Goal: Register for event/course

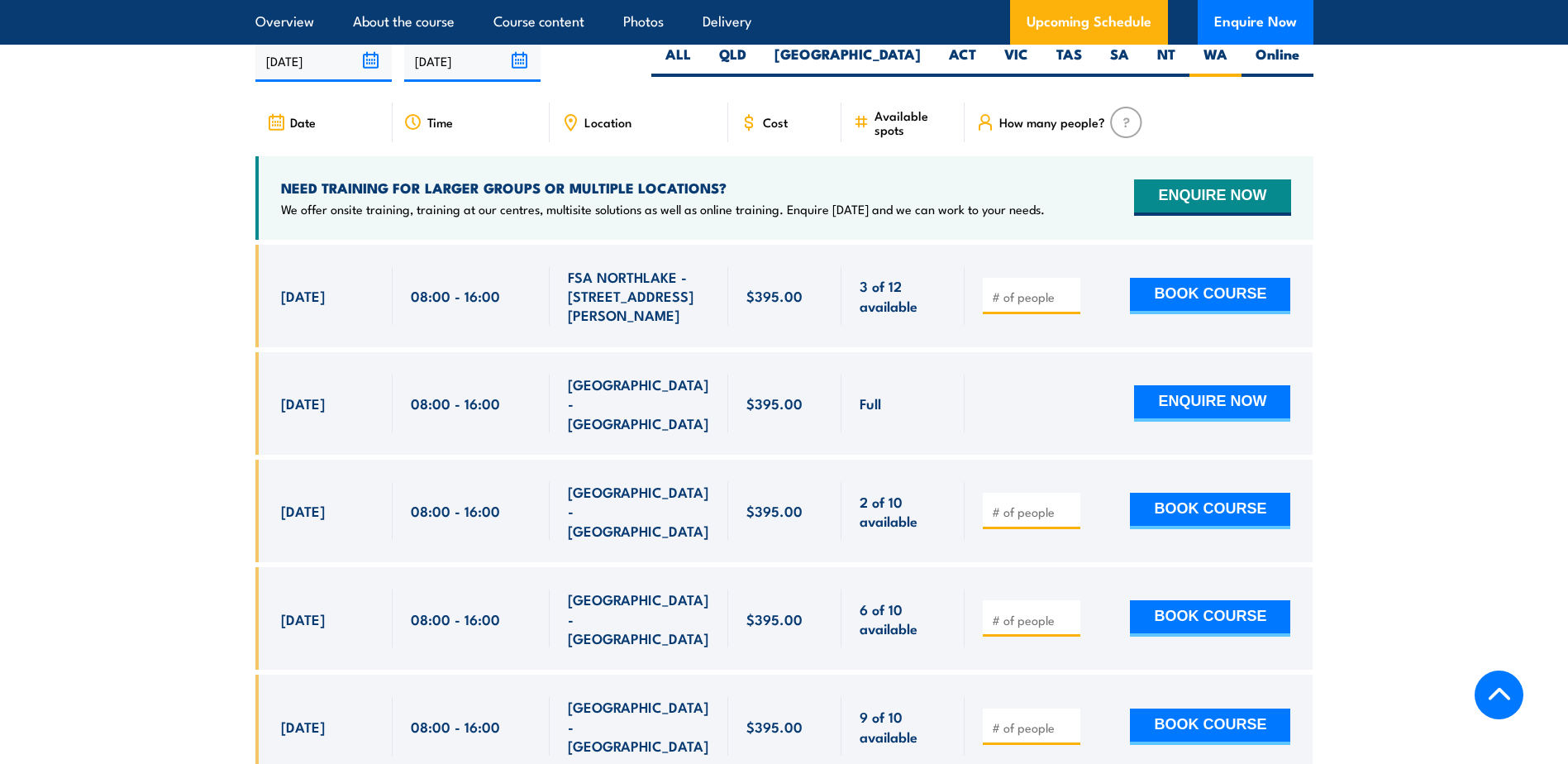
click at [1010, 504] on input "number" at bounding box center [1032, 512] width 83 height 17
type input "1"
click at [1186, 493] on button "BOOK COURSE" at bounding box center [1209, 511] width 160 height 36
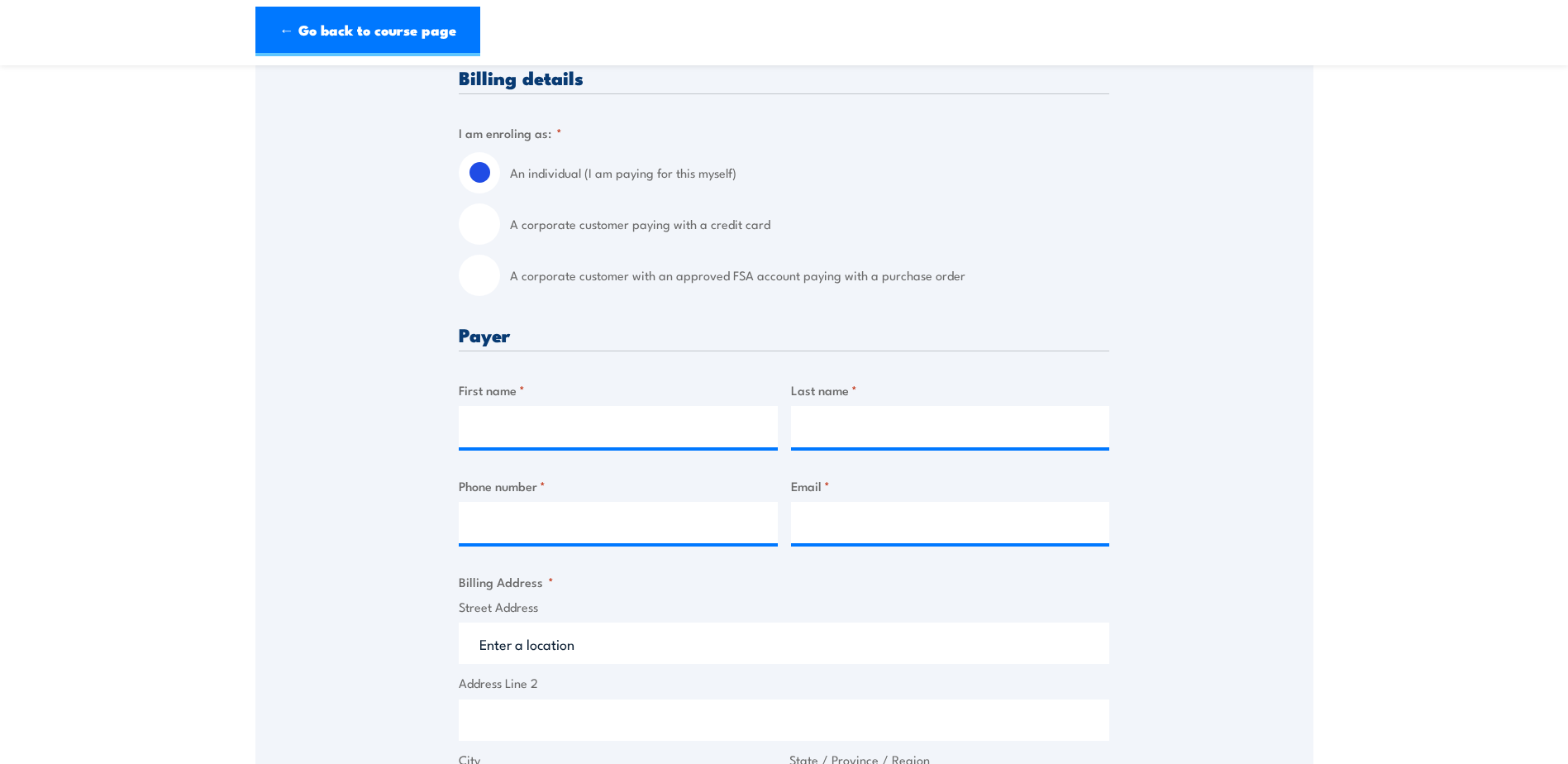
scroll to position [496, 0]
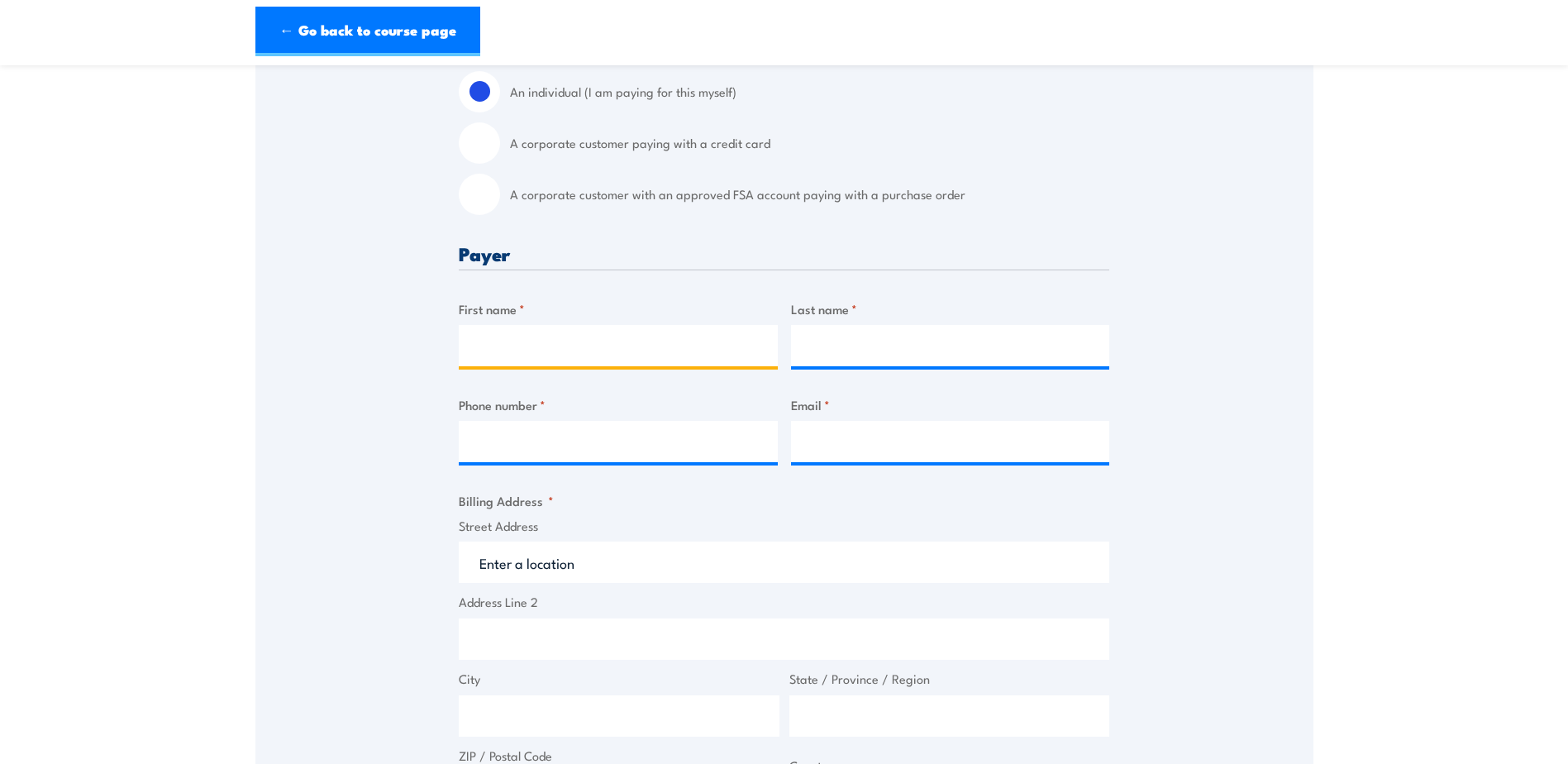
click at [556, 341] on input "First name *" at bounding box center [618, 345] width 319 height 41
type input "[PERSON_NAME]"
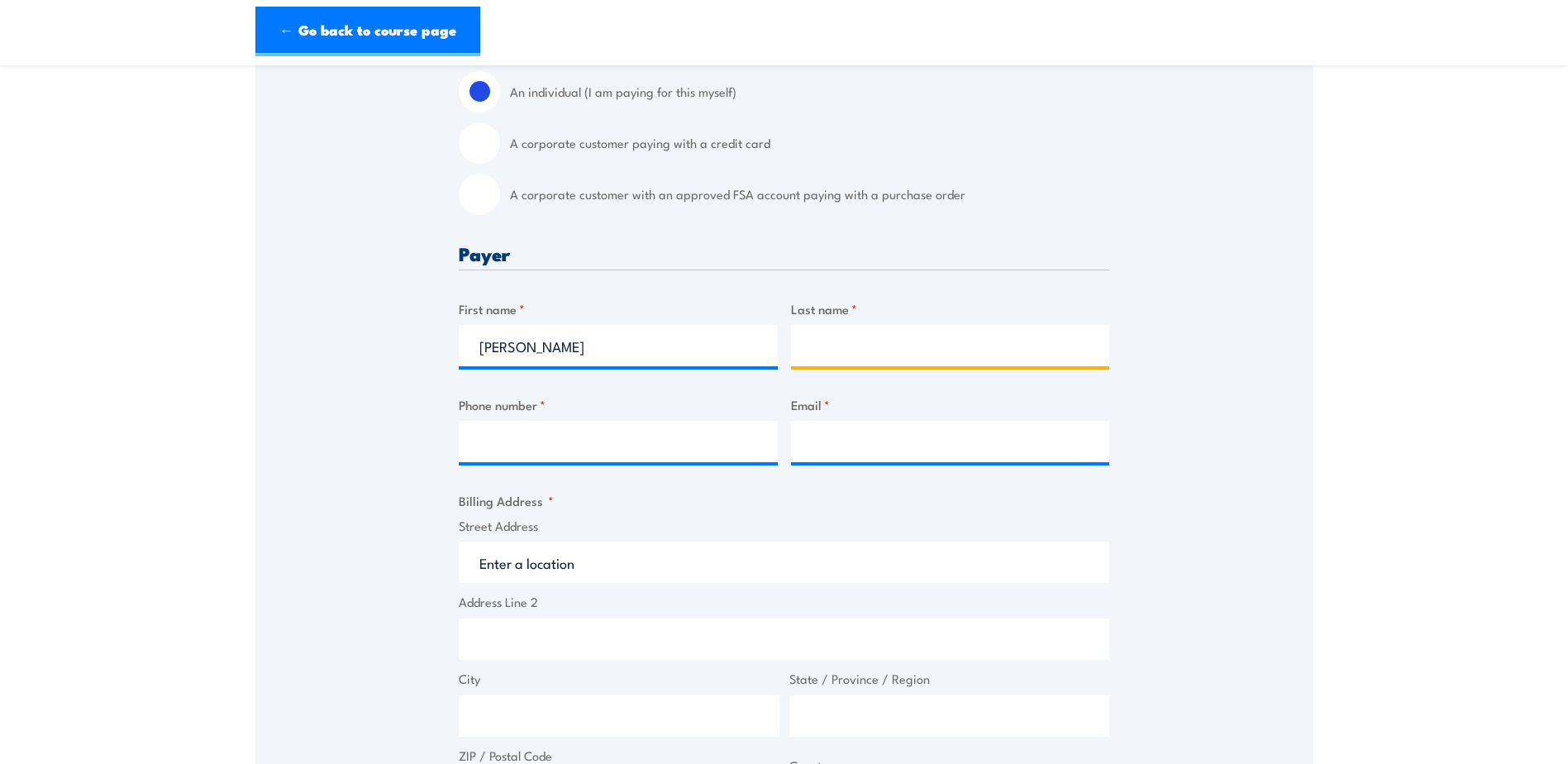
type input "Kitrina"
type input "0484586970"
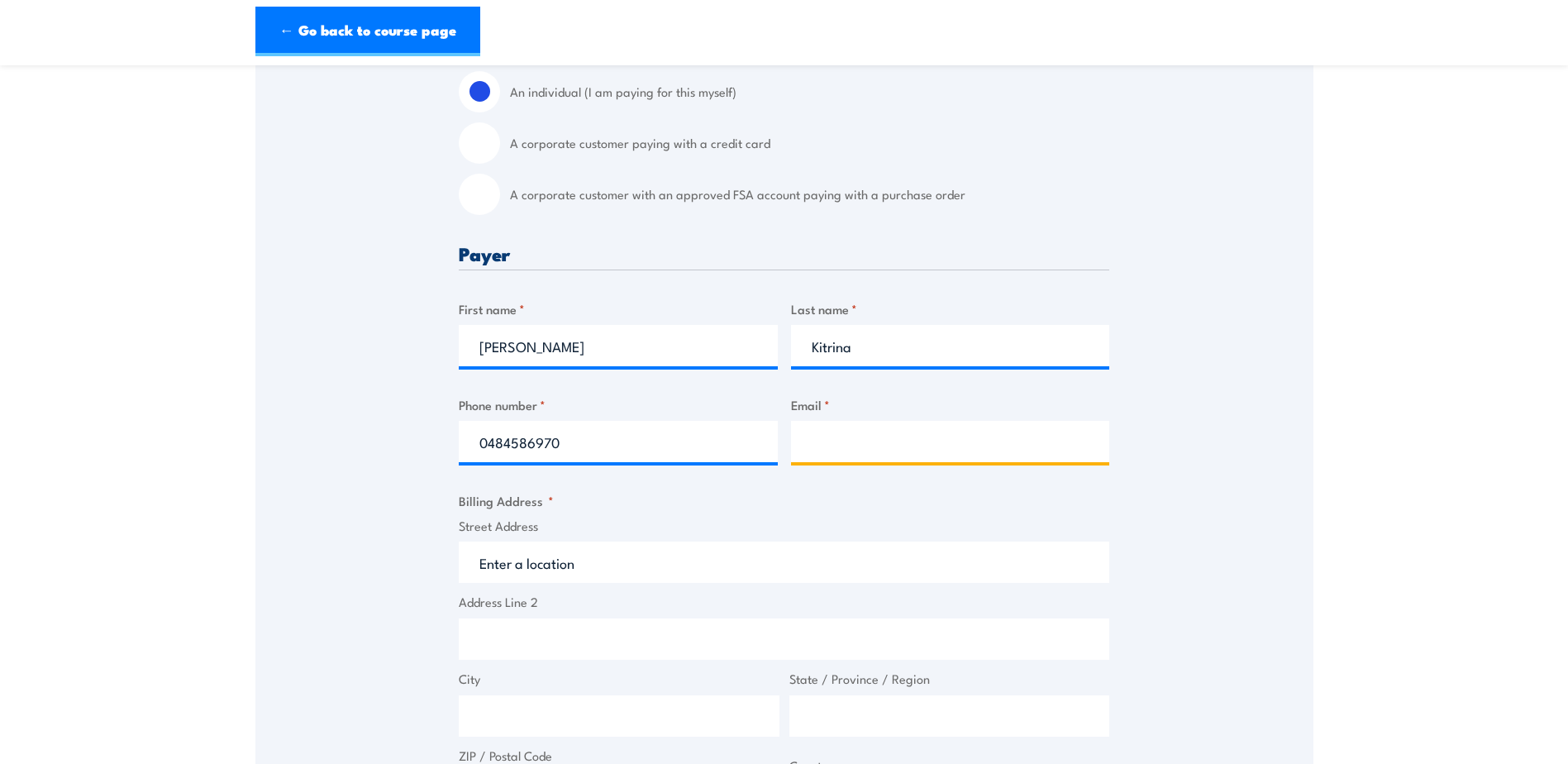
type input "[EMAIL_ADDRESS][PERSON_NAME][DOMAIN_NAME]"
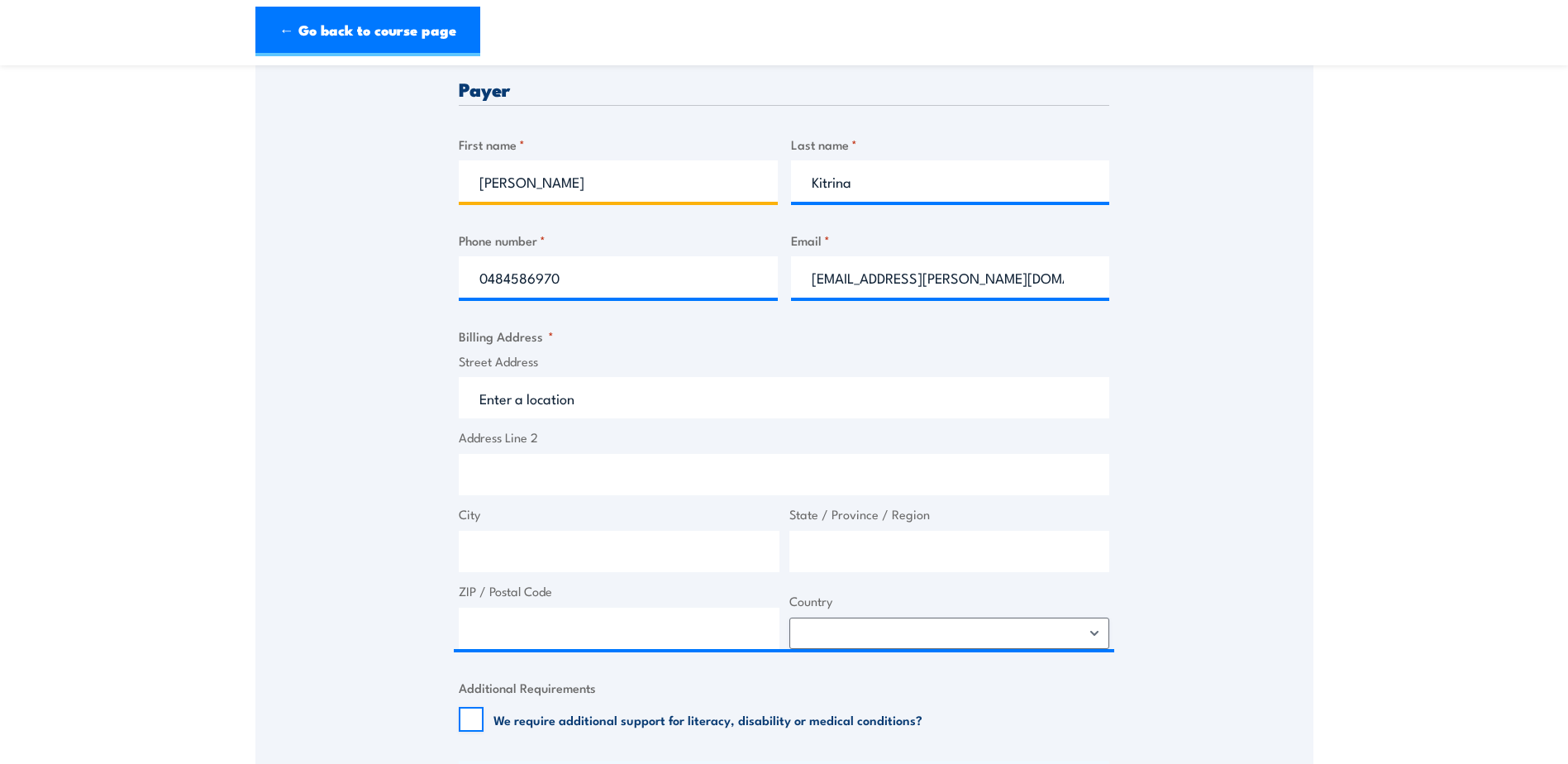
scroll to position [661, 0]
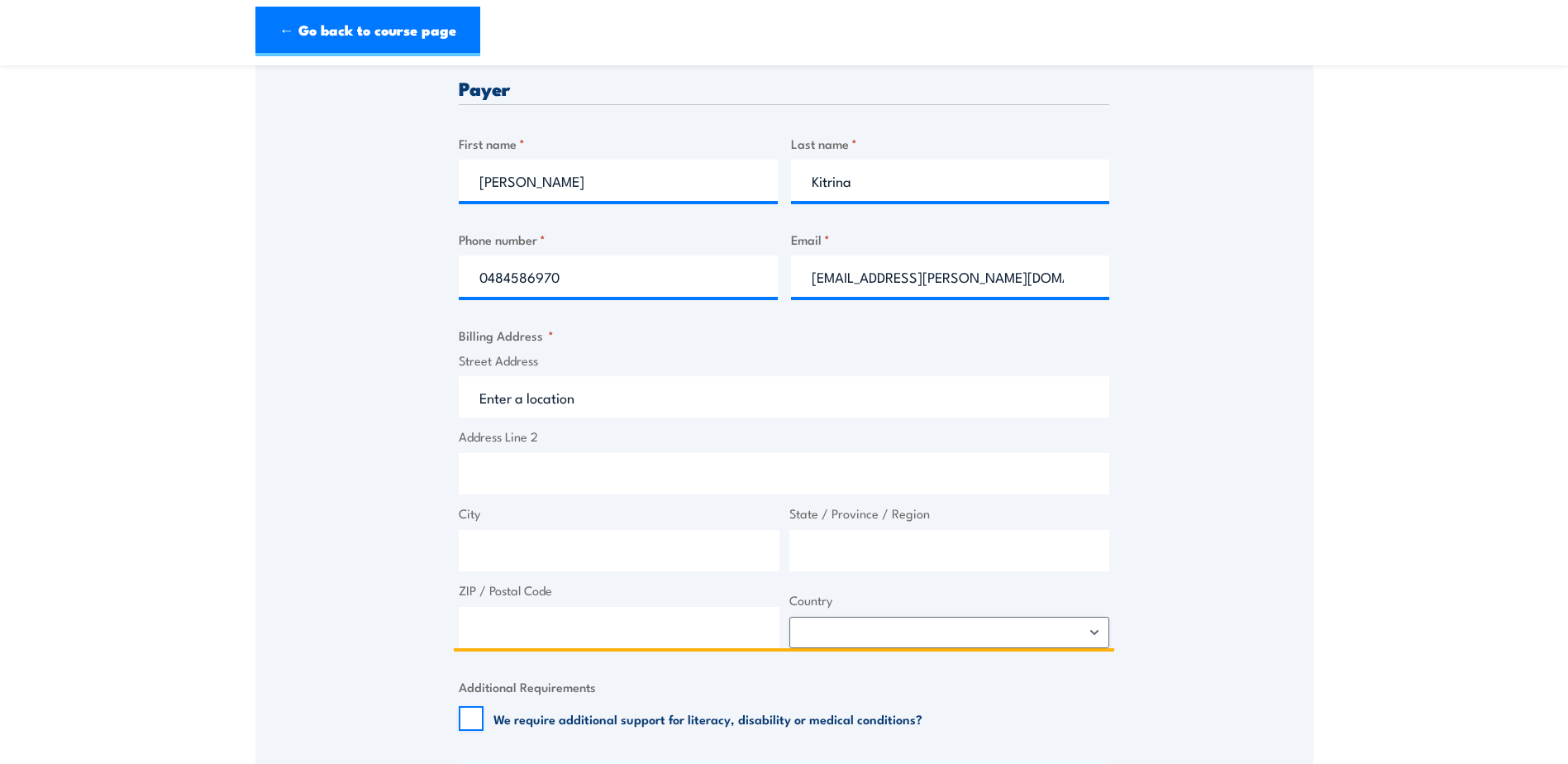
click at [554, 394] on input "Street Address" at bounding box center [784, 396] width 651 height 41
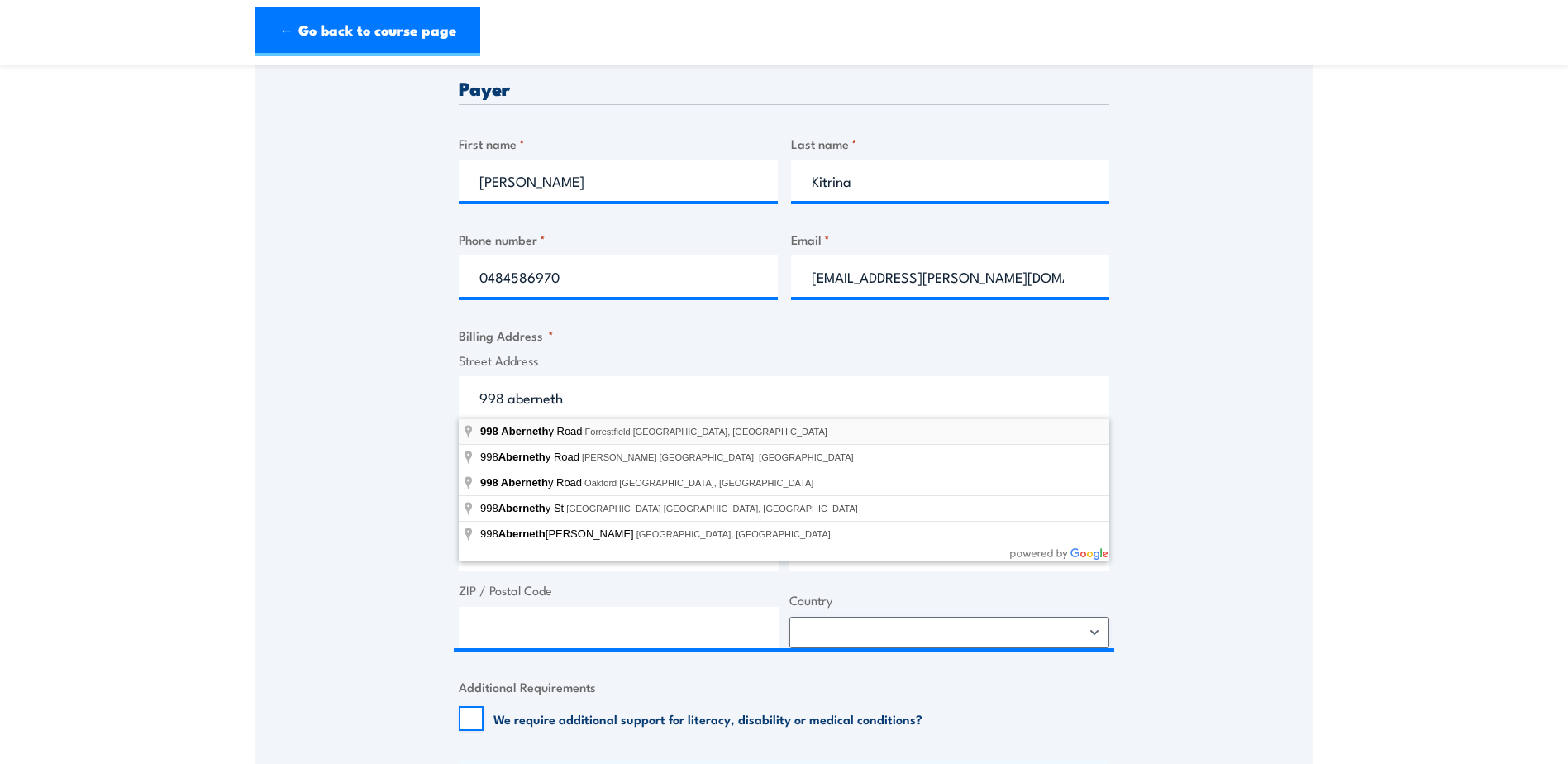
type input "[STREET_ADDRESS][PERSON_NAME]"
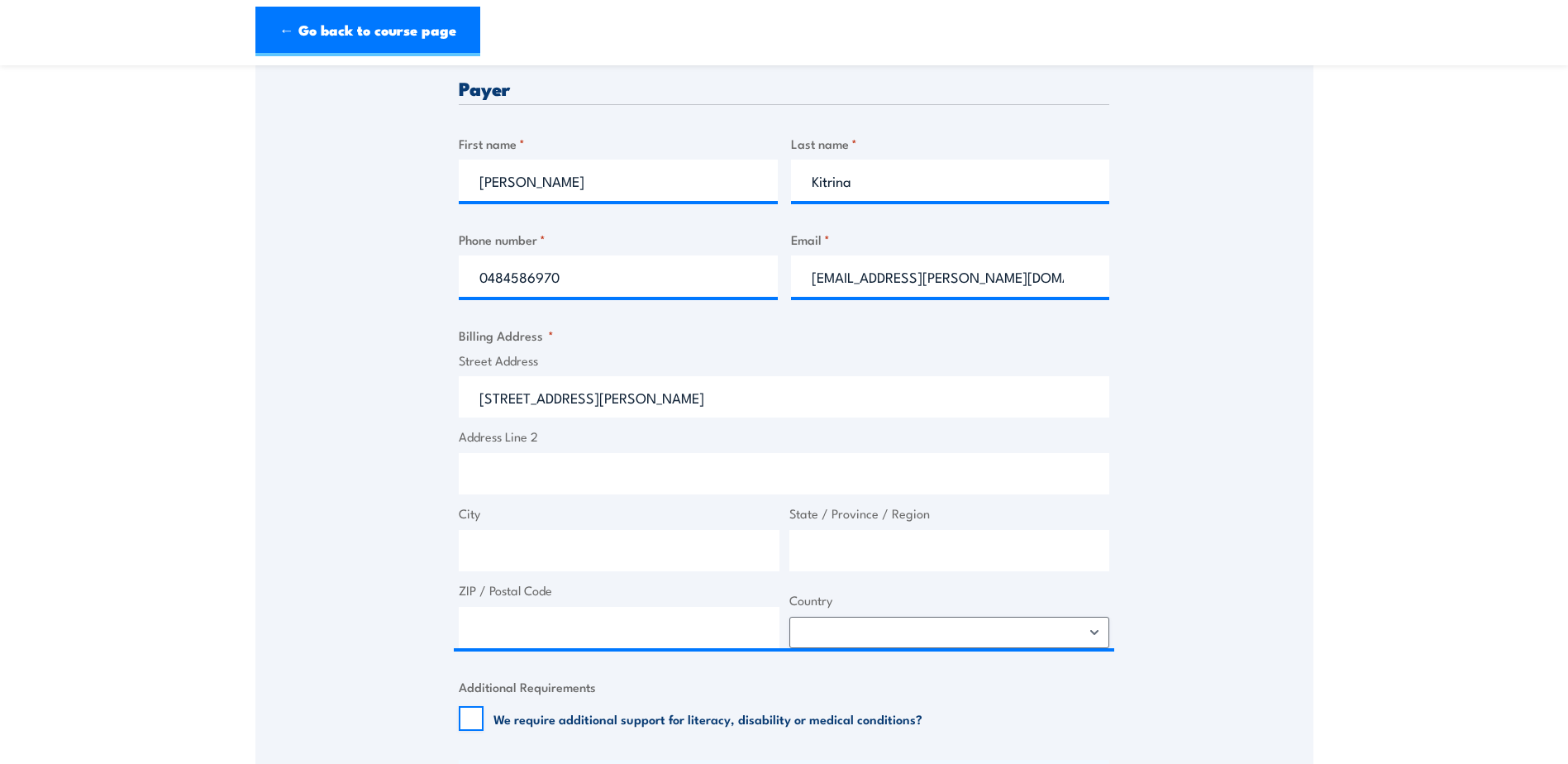
type input "[STREET_ADDRESS][PERSON_NAME]"
type input "Forrestfield"
type input "[GEOGRAPHIC_DATA]"
type input "6058"
select select "[GEOGRAPHIC_DATA]"
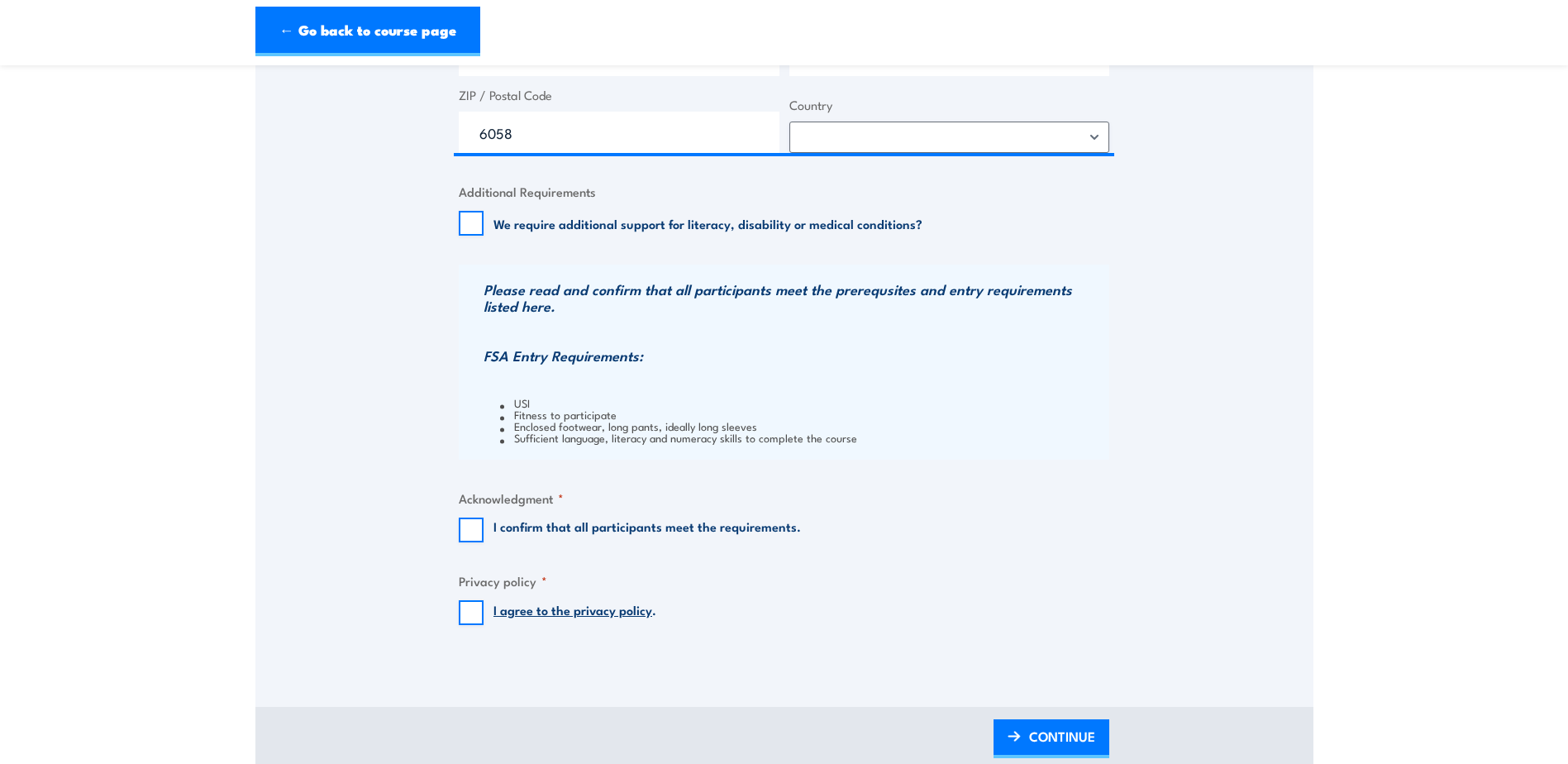
scroll to position [1158, 0]
click at [469, 540] on input "I confirm that all participants meet the requirements." at bounding box center [471, 529] width 25 height 25
checkbox input "true"
click at [471, 613] on input "I agree to the privacy policy ." at bounding box center [471, 611] width 25 height 25
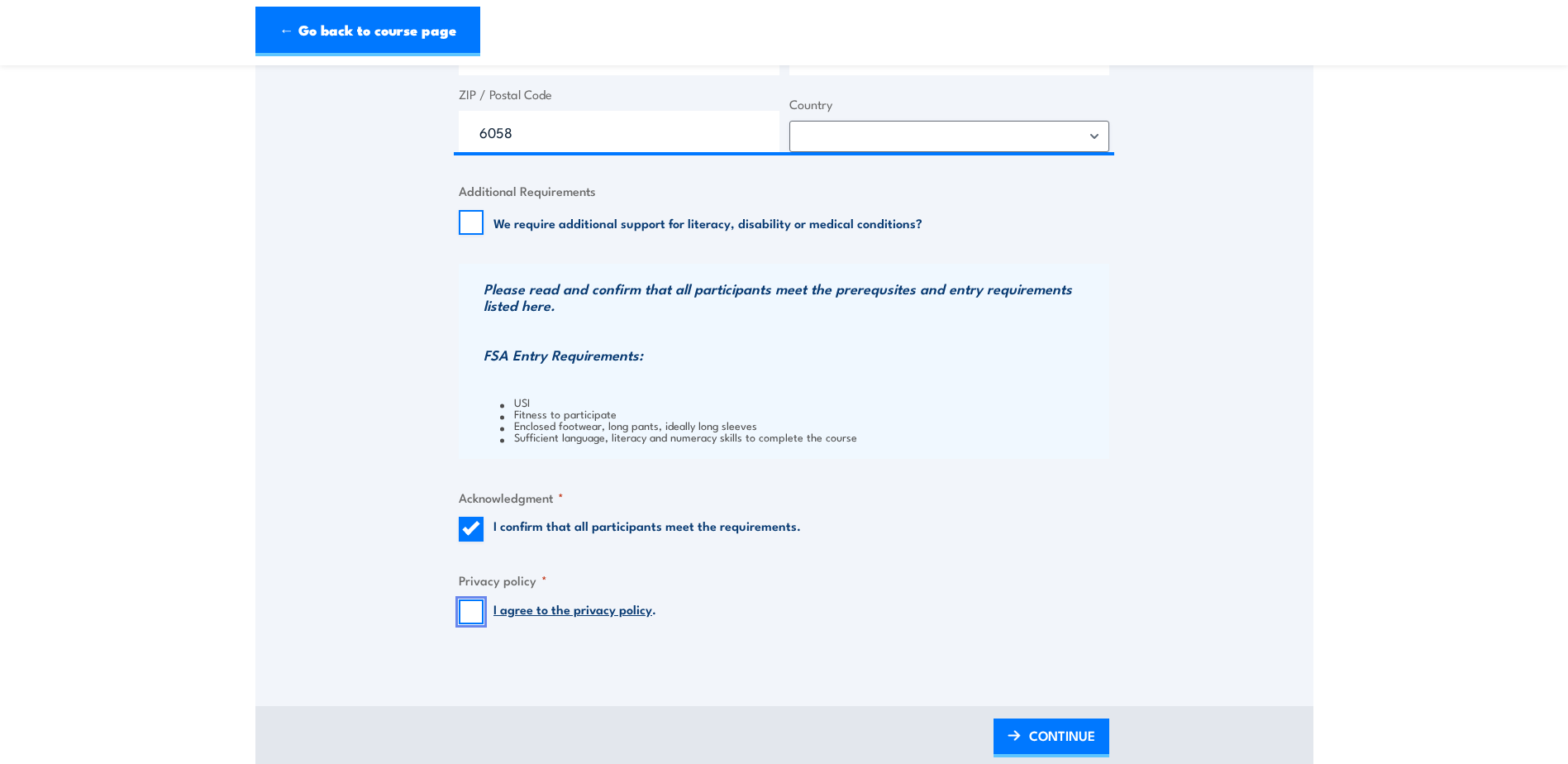
checkbox input "true"
click at [1039, 733] on span "CONTINUE" at bounding box center [1061, 736] width 66 height 44
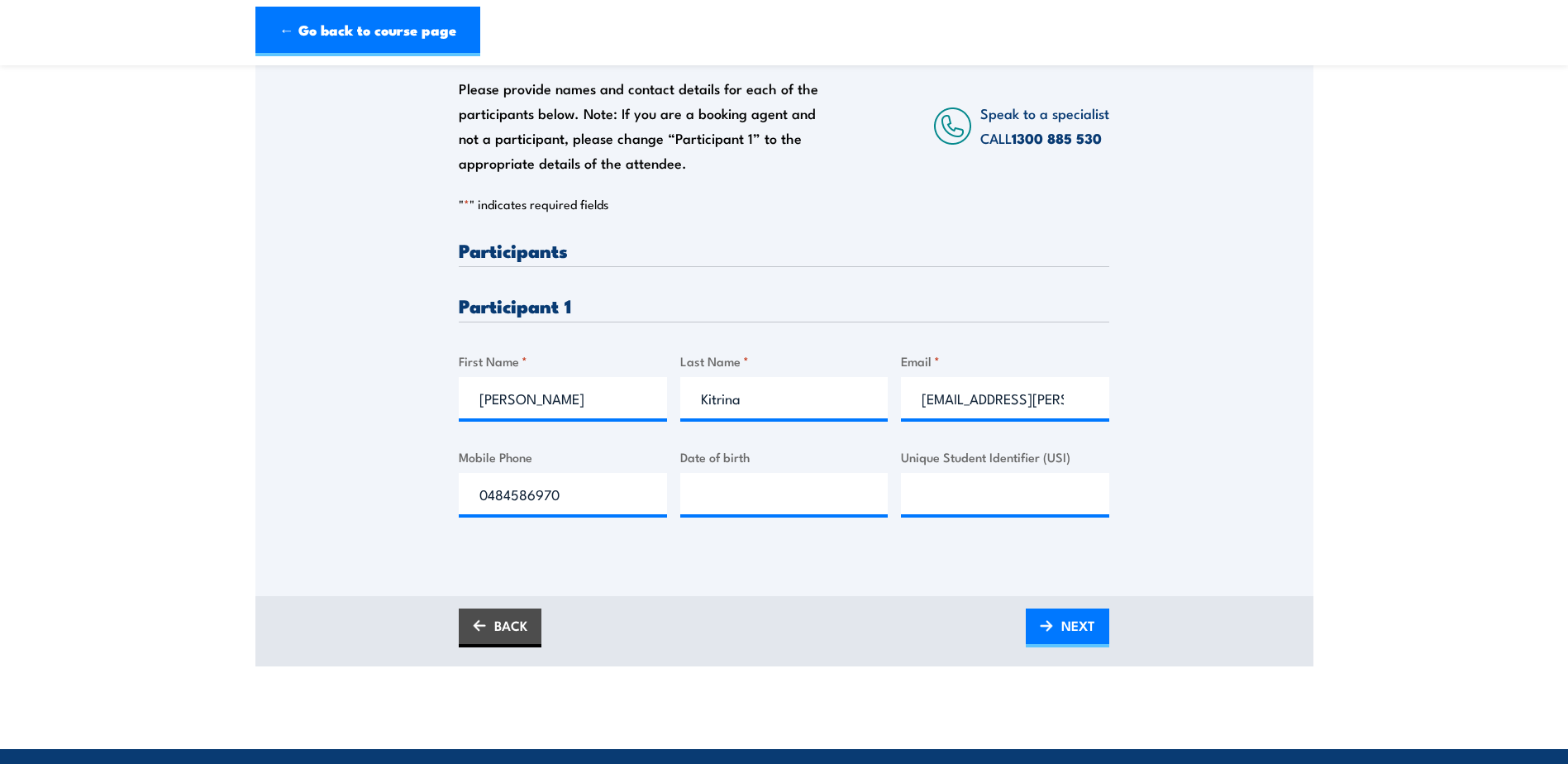
scroll to position [331, 0]
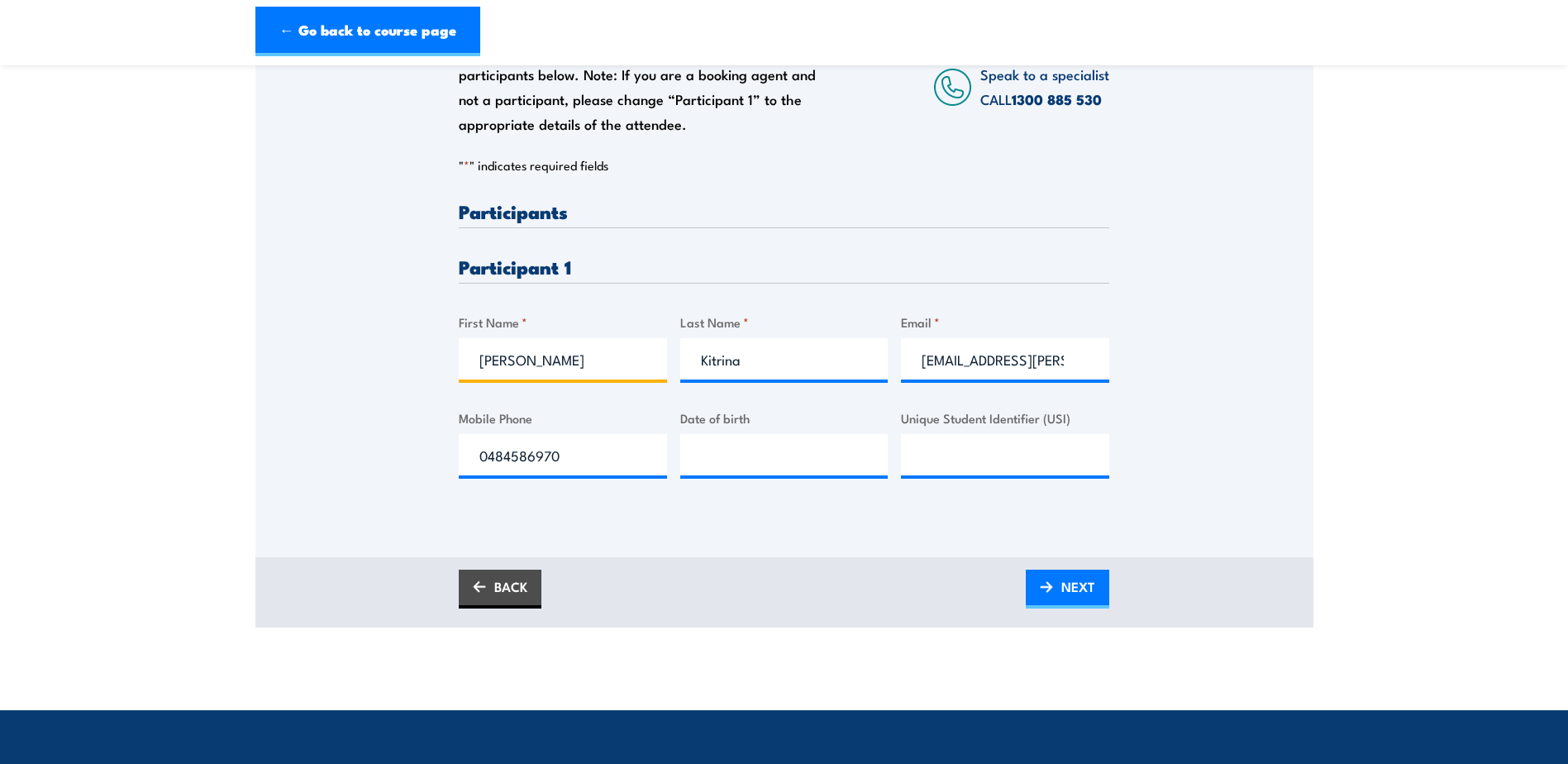
drag, startPoint x: 564, startPoint y: 364, endPoint x: 421, endPoint y: 361, distance: 143.0
click at [421, 361] on div "Please provide names and contact details for each of the participants below. No…" at bounding box center [784, 245] width 1057 height 532
type input "[PERSON_NAME]"
type input "Bell"
click at [949, 368] on input "Email *" at bounding box center [1004, 358] width 208 height 41
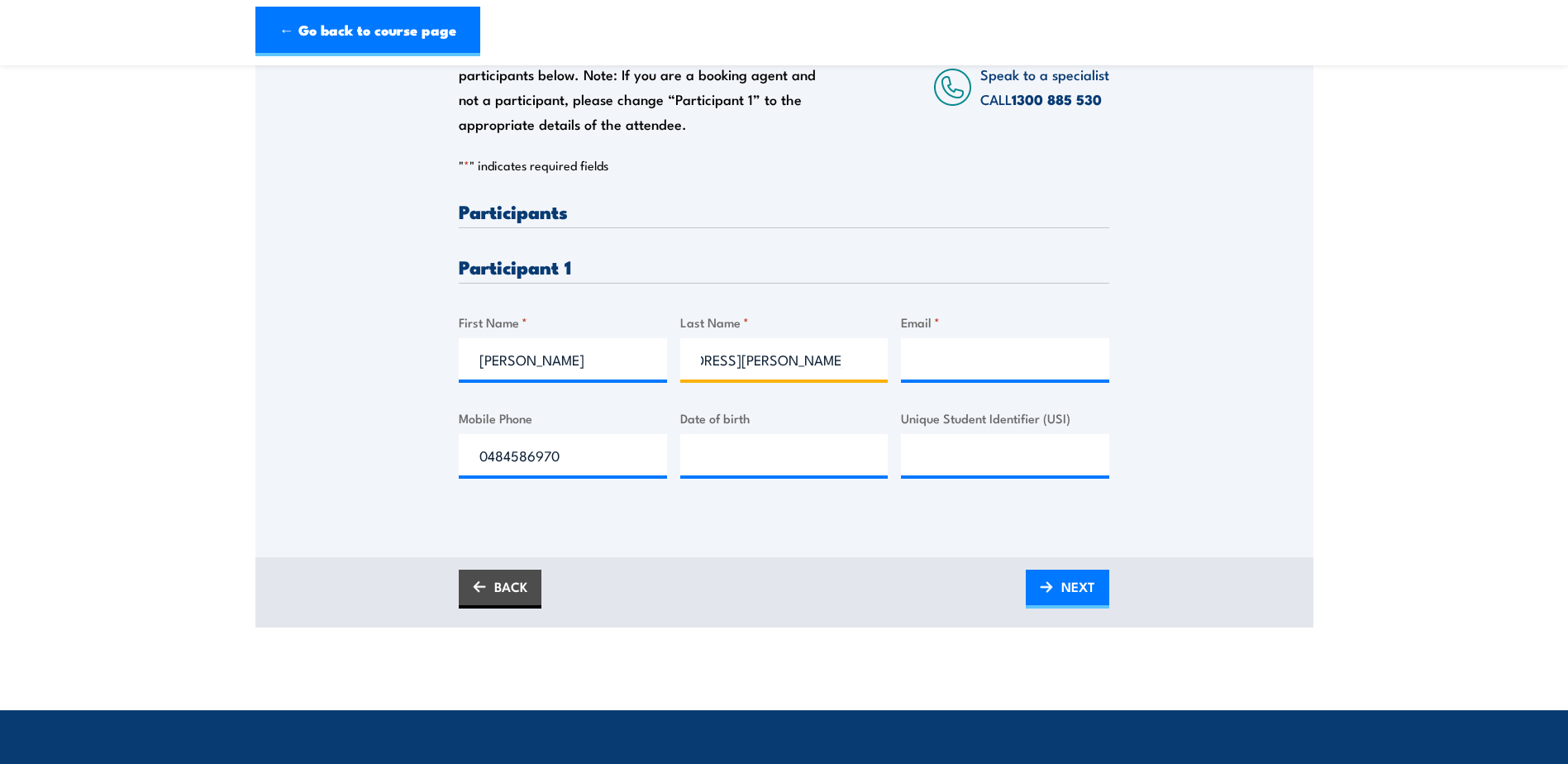
scroll to position [0, 0]
drag, startPoint x: 863, startPoint y: 365, endPoint x: 536, endPoint y: 356, distance: 327.1
click at [544, 363] on div "Please provide names and contact details for each of the participants below. No…" at bounding box center [784, 353] width 651 height 303
type input "[DOMAIN_NAME]"
drag, startPoint x: 645, startPoint y: 360, endPoint x: 571, endPoint y: 360, distance: 74.0
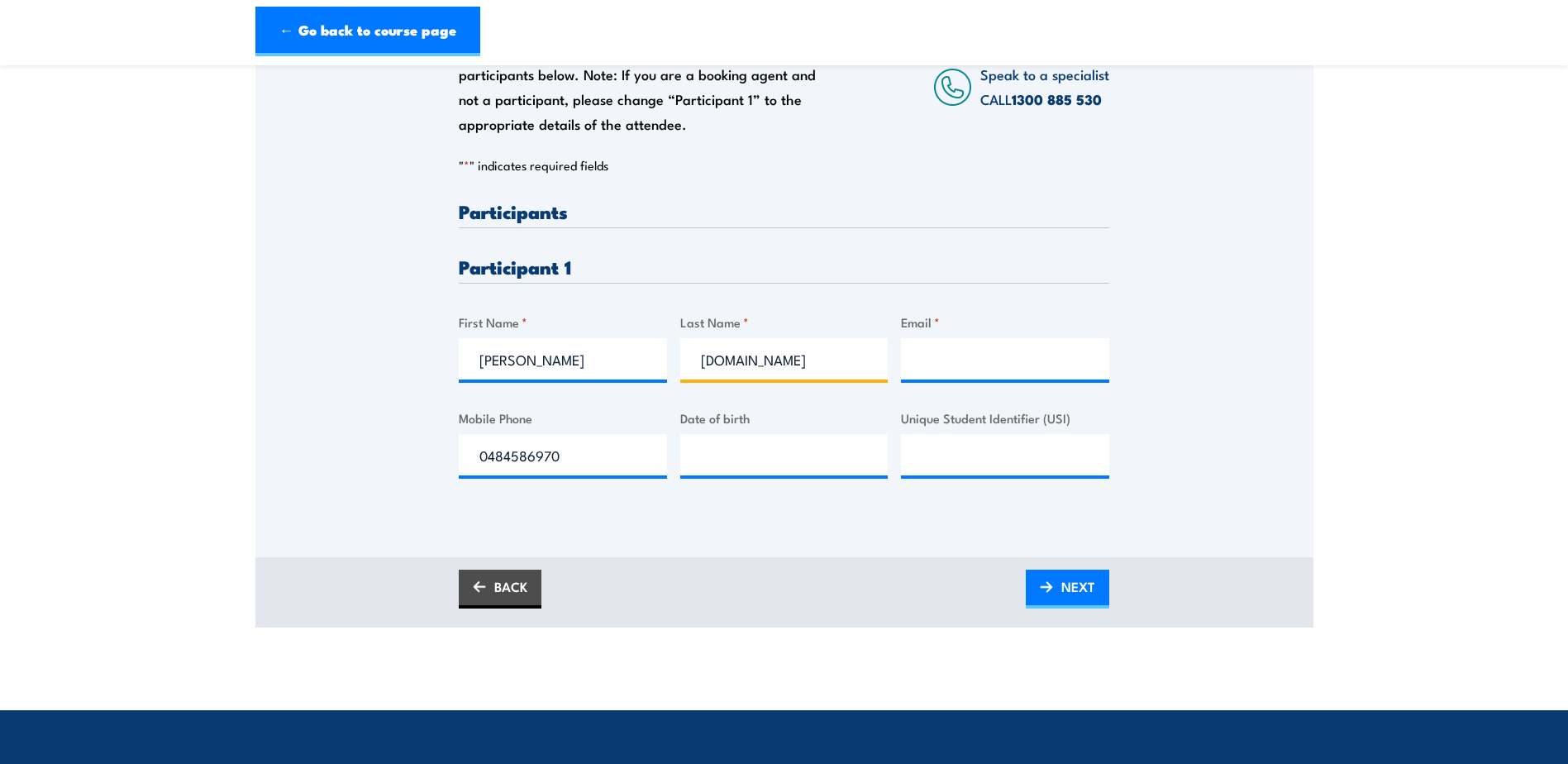
click at [571, 360] on div "Please provide names and contact details for each of the participants below. No…" at bounding box center [784, 353] width 651 height 303
type input "Bell"
click at [952, 367] on input "Email *" at bounding box center [1004, 358] width 208 height 41
type input "[PERSON_NAME][EMAIL_ADDRESS][PERSON_NAME][DOMAIN_NAME]"
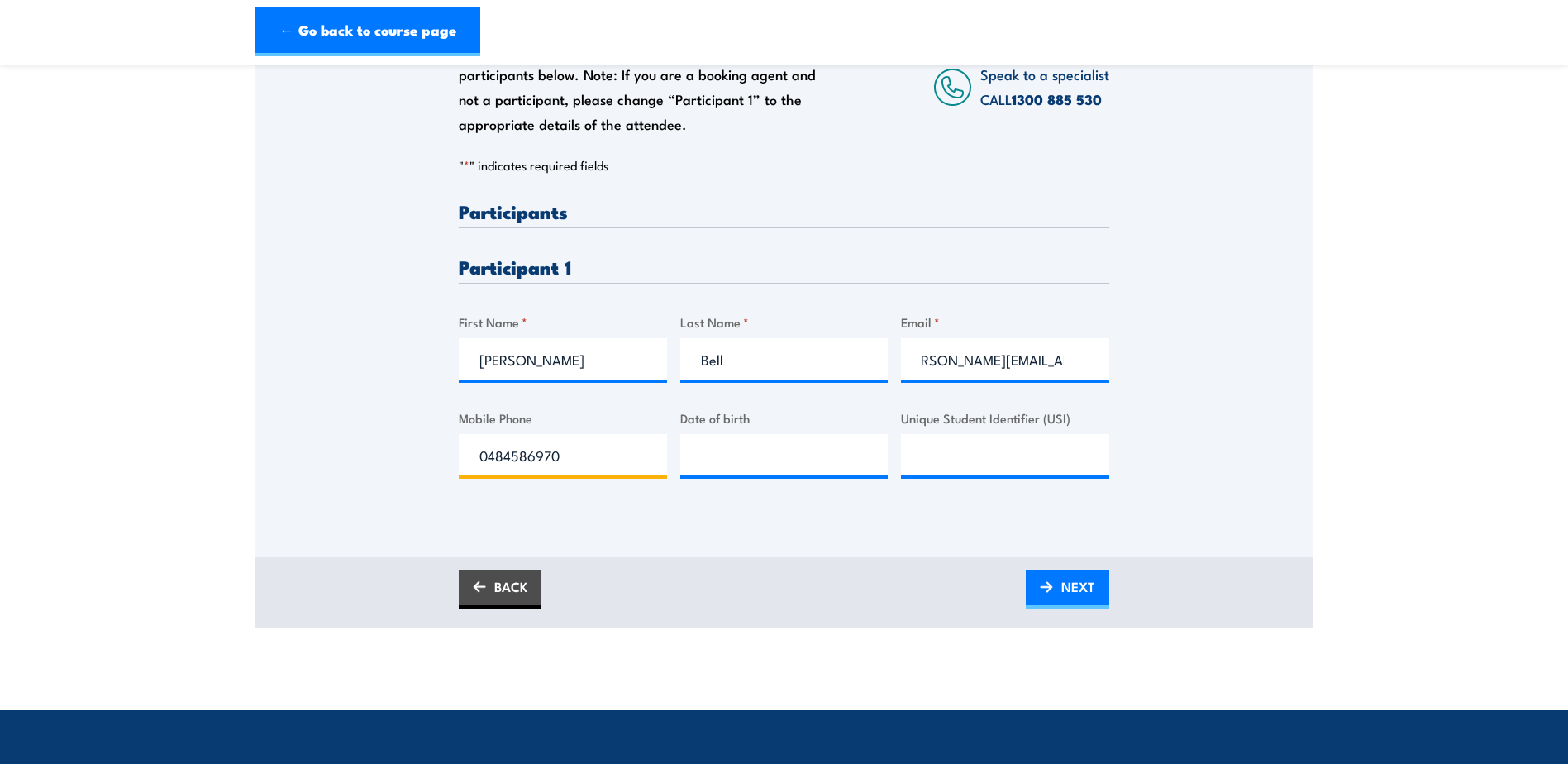
scroll to position [0, 0]
click at [607, 450] on input "0484586970" at bounding box center [563, 454] width 208 height 41
click at [609, 435] on input "0484586970" at bounding box center [563, 454] width 208 height 41
drag, startPoint x: 598, startPoint y: 444, endPoint x: 432, endPoint y: 437, distance: 166.1
click at [435, 438] on div "Please provide names and contact details for each of the participants below. No…" at bounding box center [784, 245] width 1057 height 532
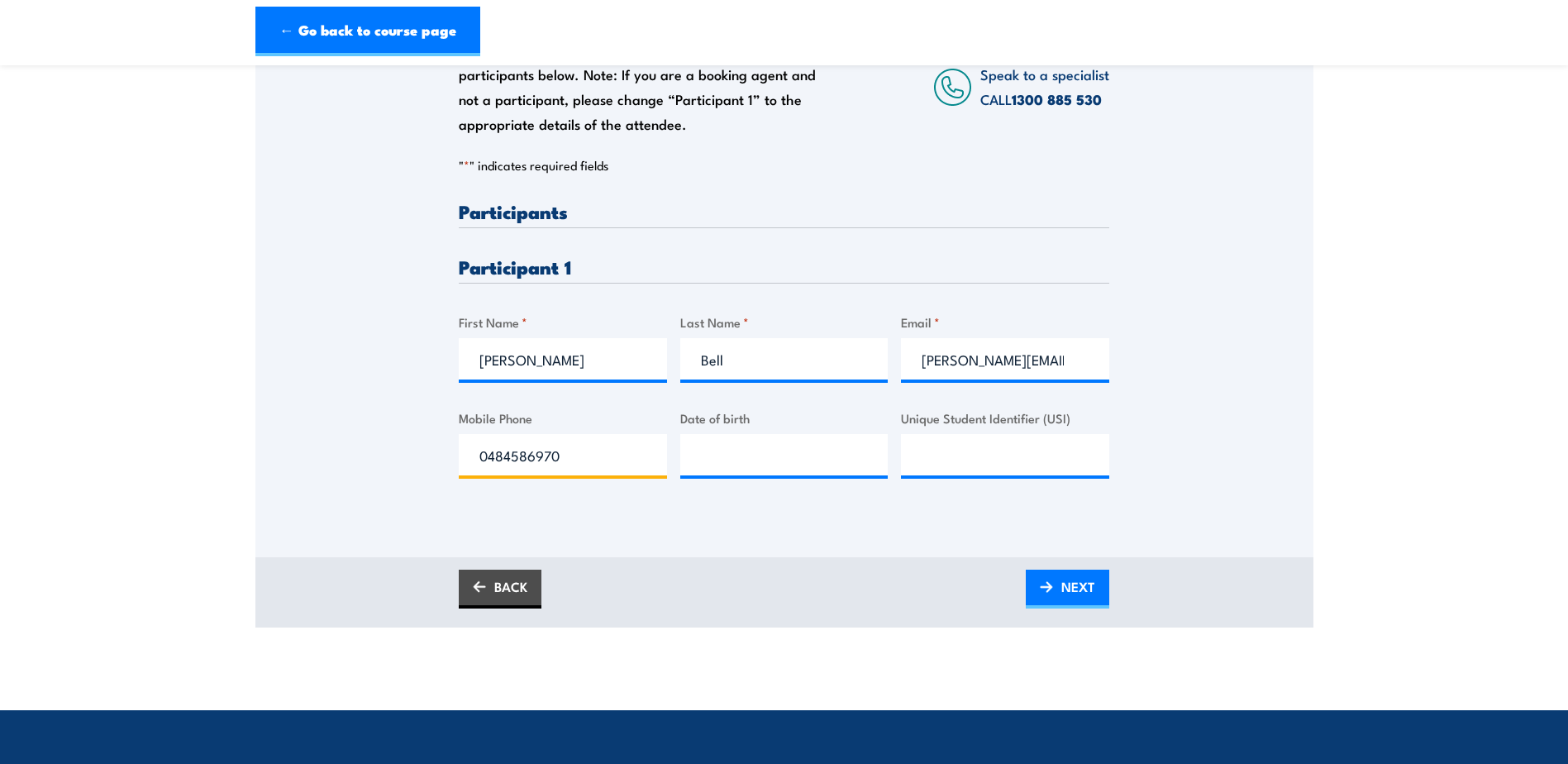
paste input "09982097"
type input "0409982097"
click at [750, 461] on input "__/__/____" at bounding box center [784, 454] width 208 height 41
type input "[DATE]"
click at [974, 463] on input "Unique Student Identifier (USI)" at bounding box center [1004, 454] width 208 height 41
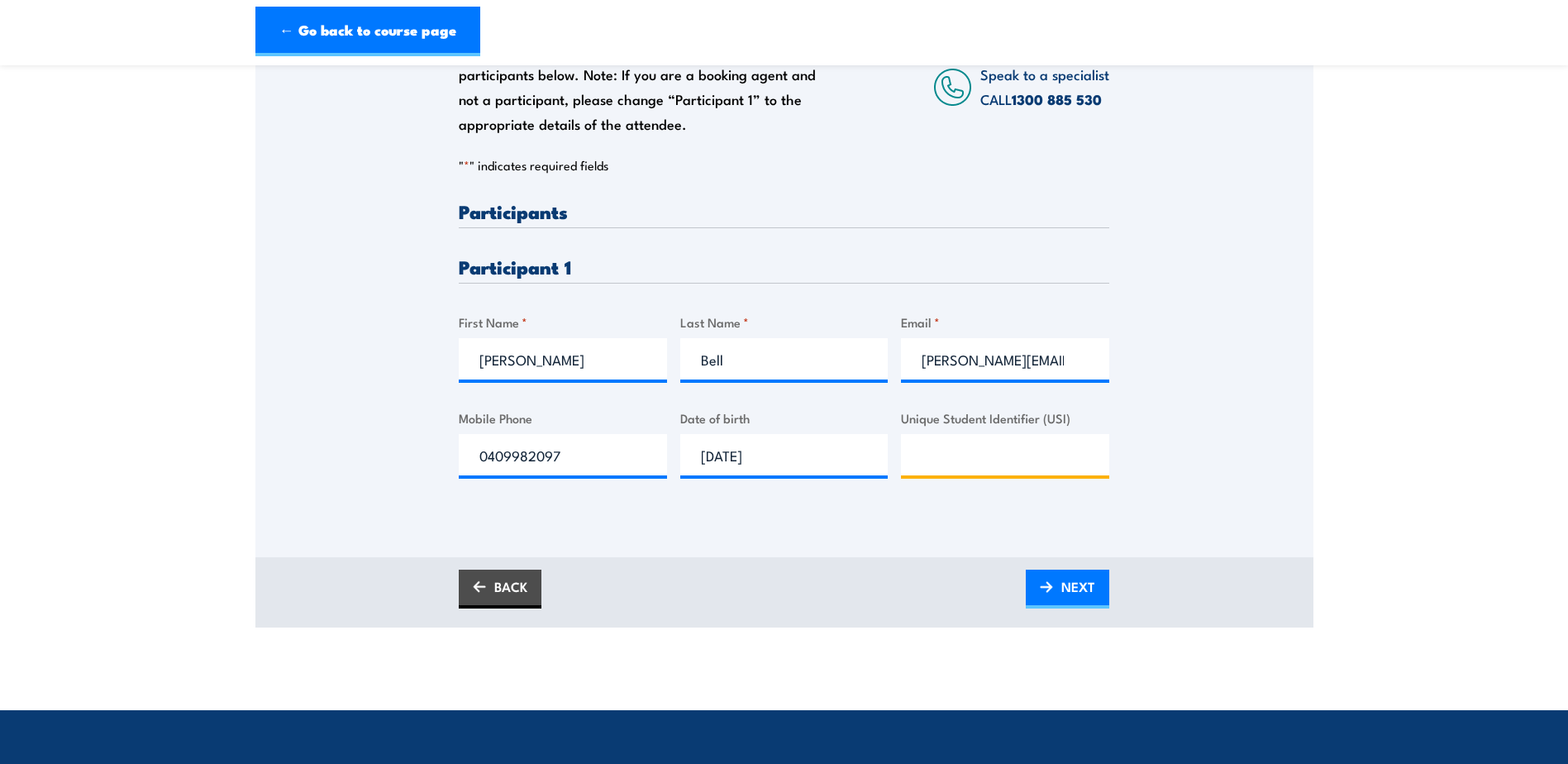
click at [1009, 440] on input "Unique Student Identifier (USI)" at bounding box center [1004, 454] width 208 height 41
paste input "CKRDZHSVFF"
type input "CKRDZHSVFF"
click at [1109, 588] on div "BACK NEXT" at bounding box center [784, 592] width 1057 height 70
drag, startPoint x: 1071, startPoint y: 585, endPoint x: 1058, endPoint y: 589, distance: 13.6
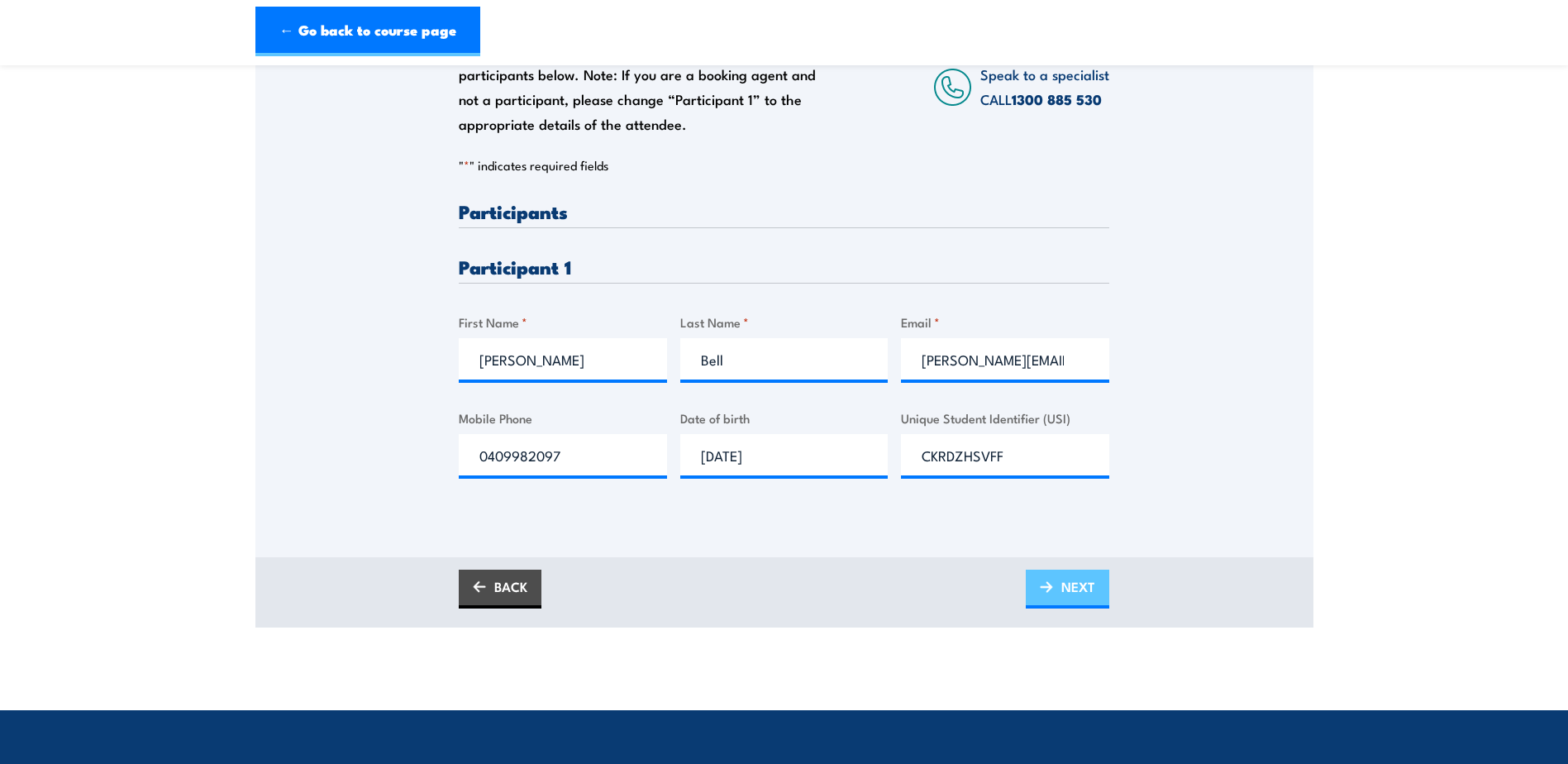
click at [1071, 585] on span "NEXT" at bounding box center [1078, 587] width 34 height 44
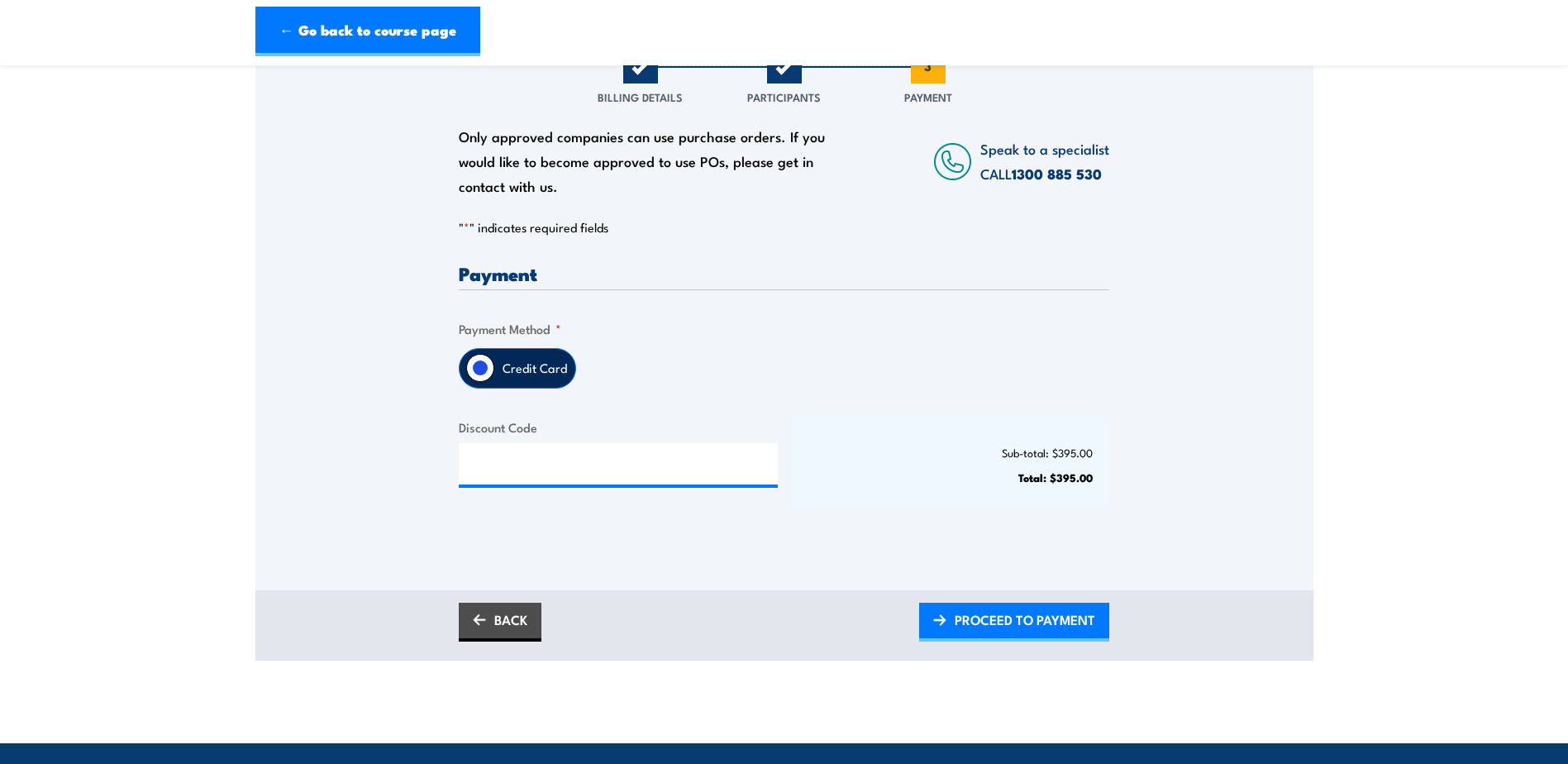
scroll to position [331, 0]
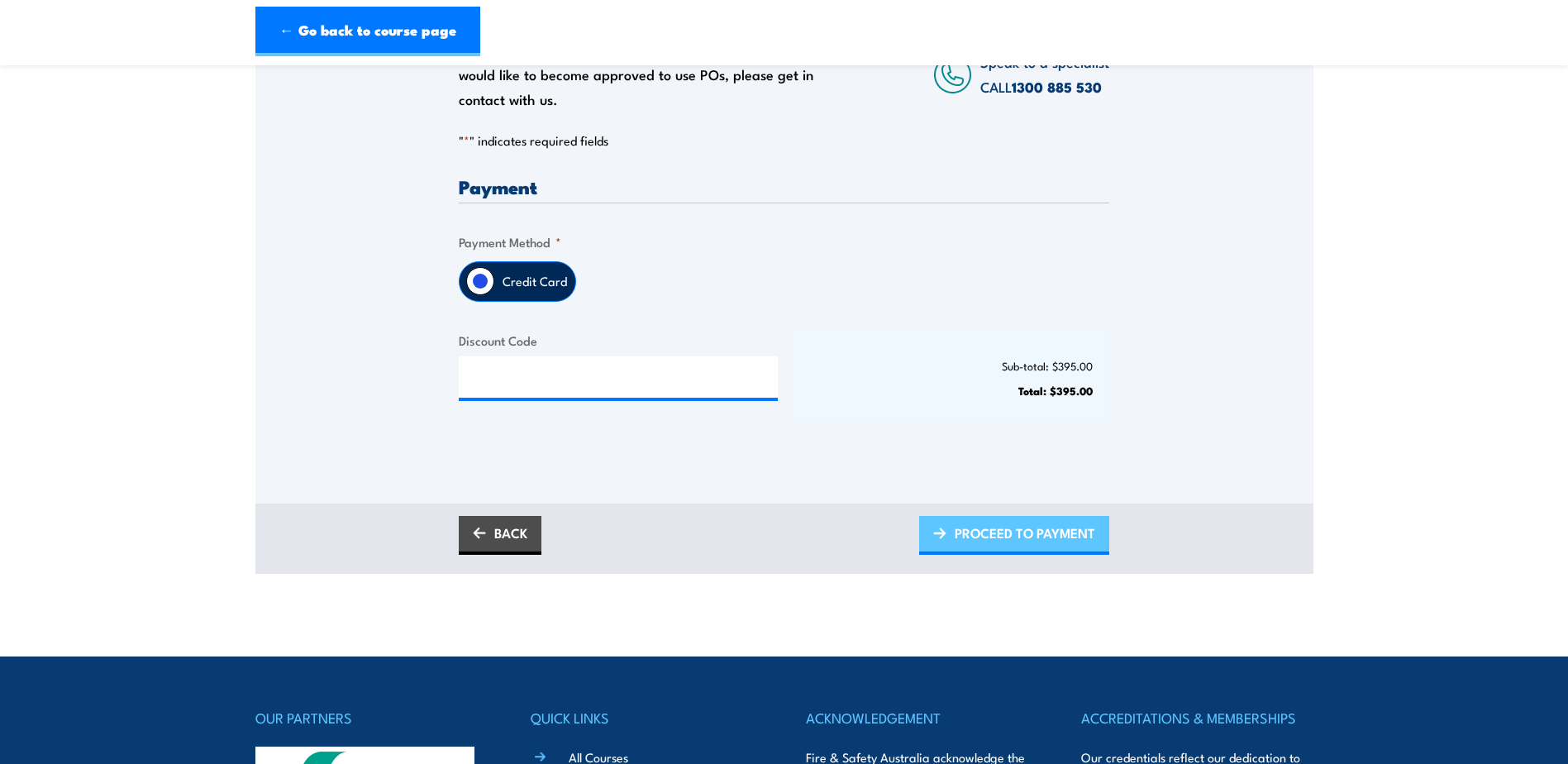
click at [1018, 540] on span "PROCEED TO PAYMENT" at bounding box center [1024, 533] width 141 height 44
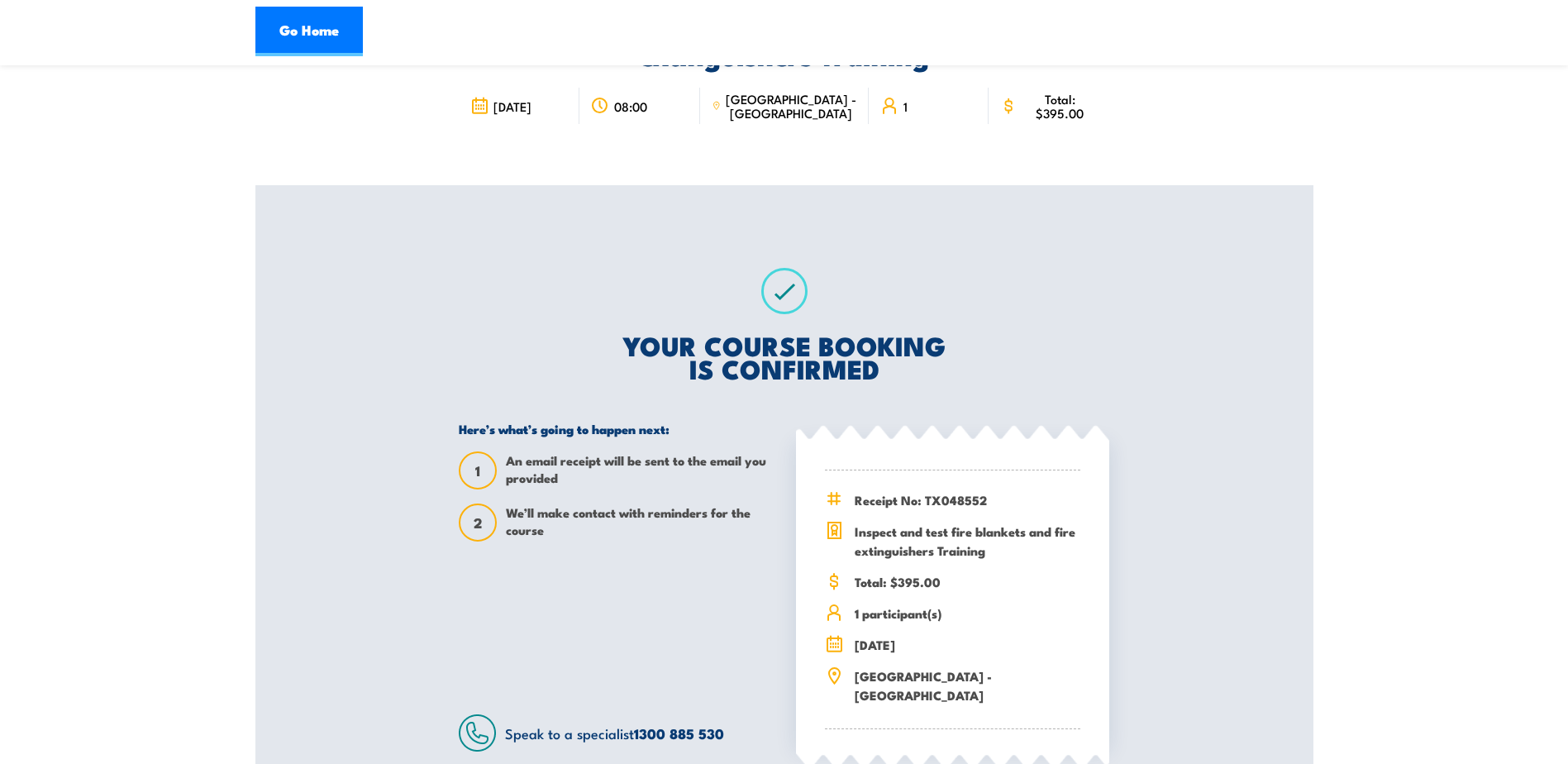
scroll to position [165, 0]
